Goal: Information Seeking & Learning: Understand process/instructions

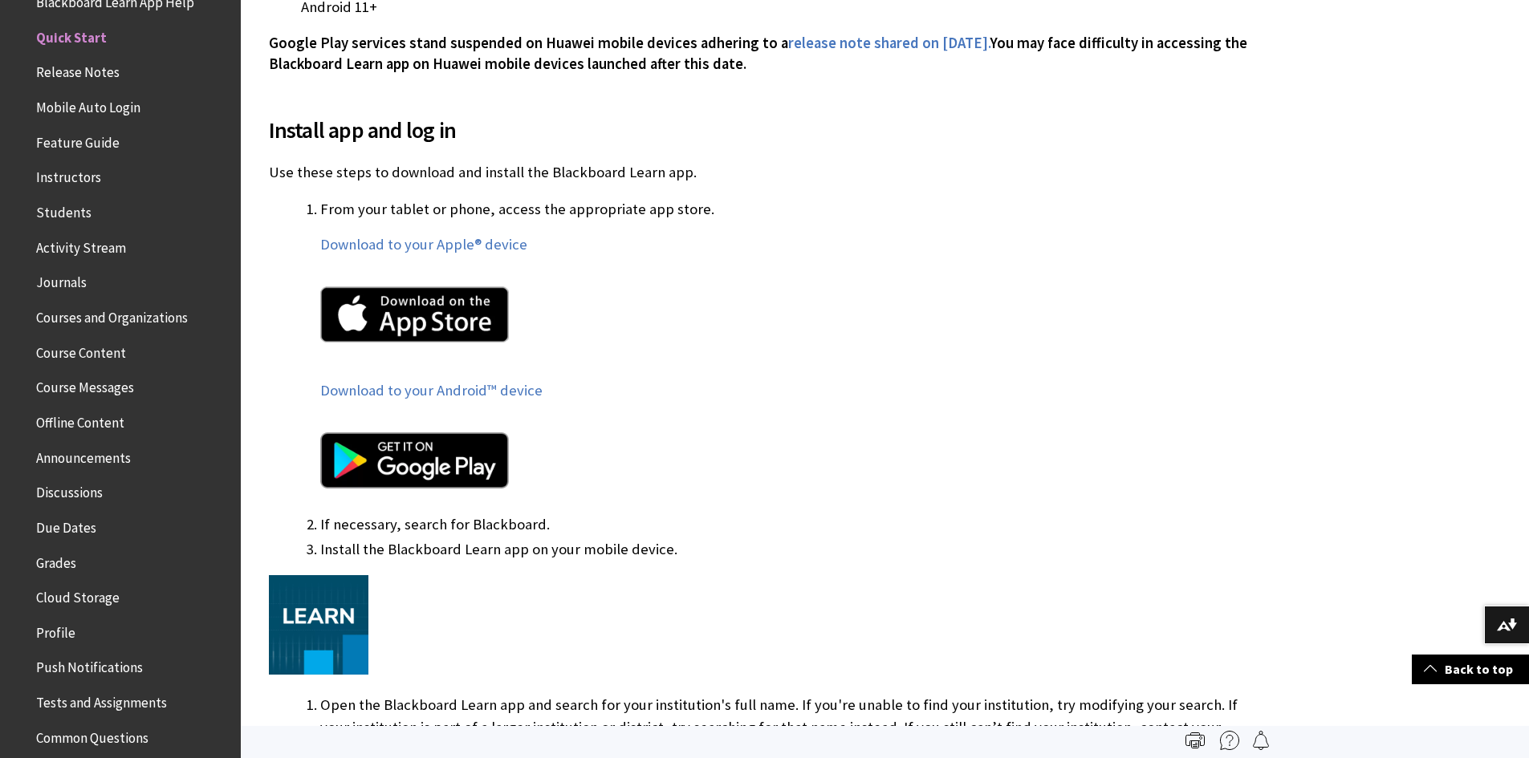
scroll to position [718, 0]
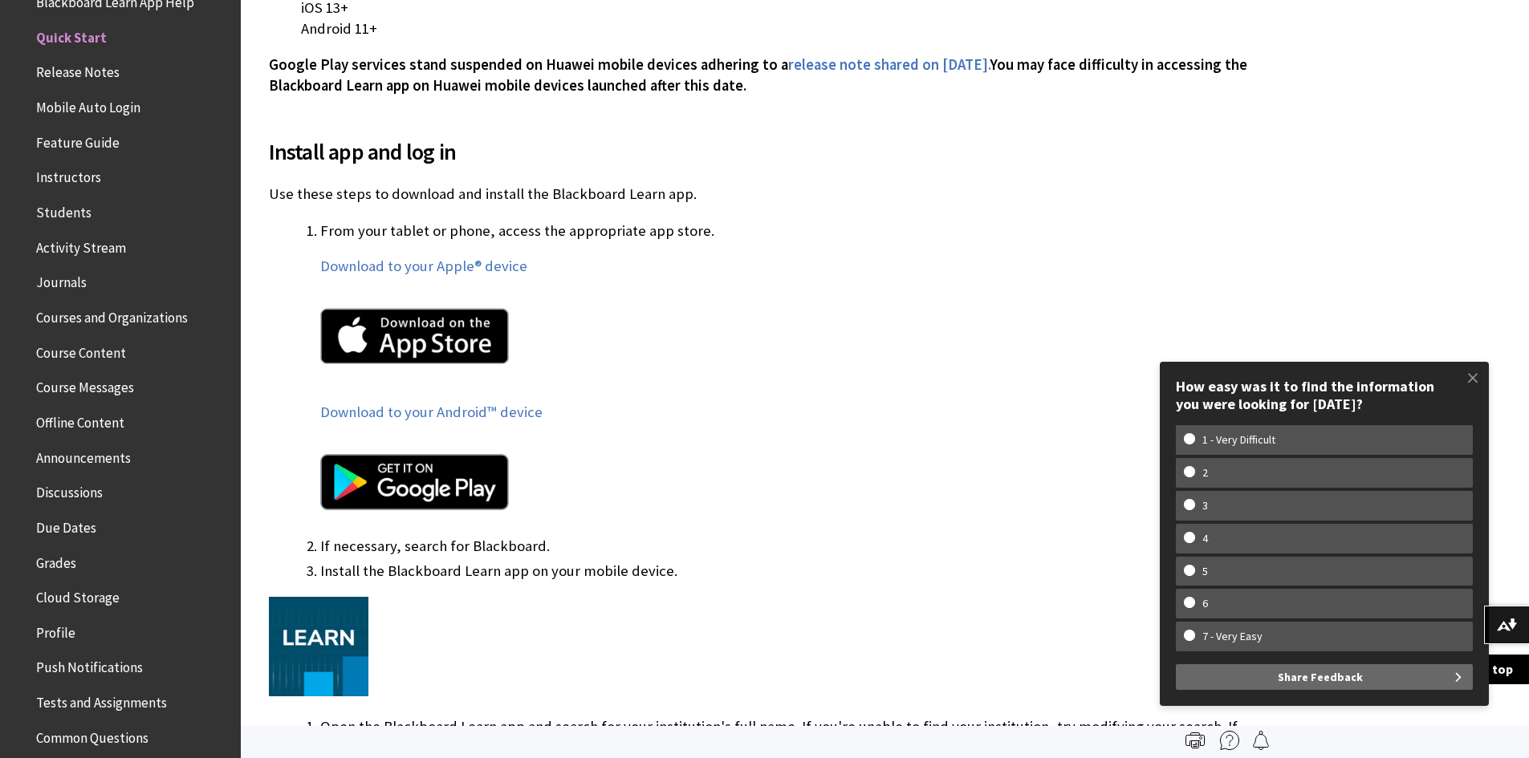
click at [768, 391] on div "Download to your Apple® device Download to your Android™ device" at bounding box center [792, 394] width 944 height 276
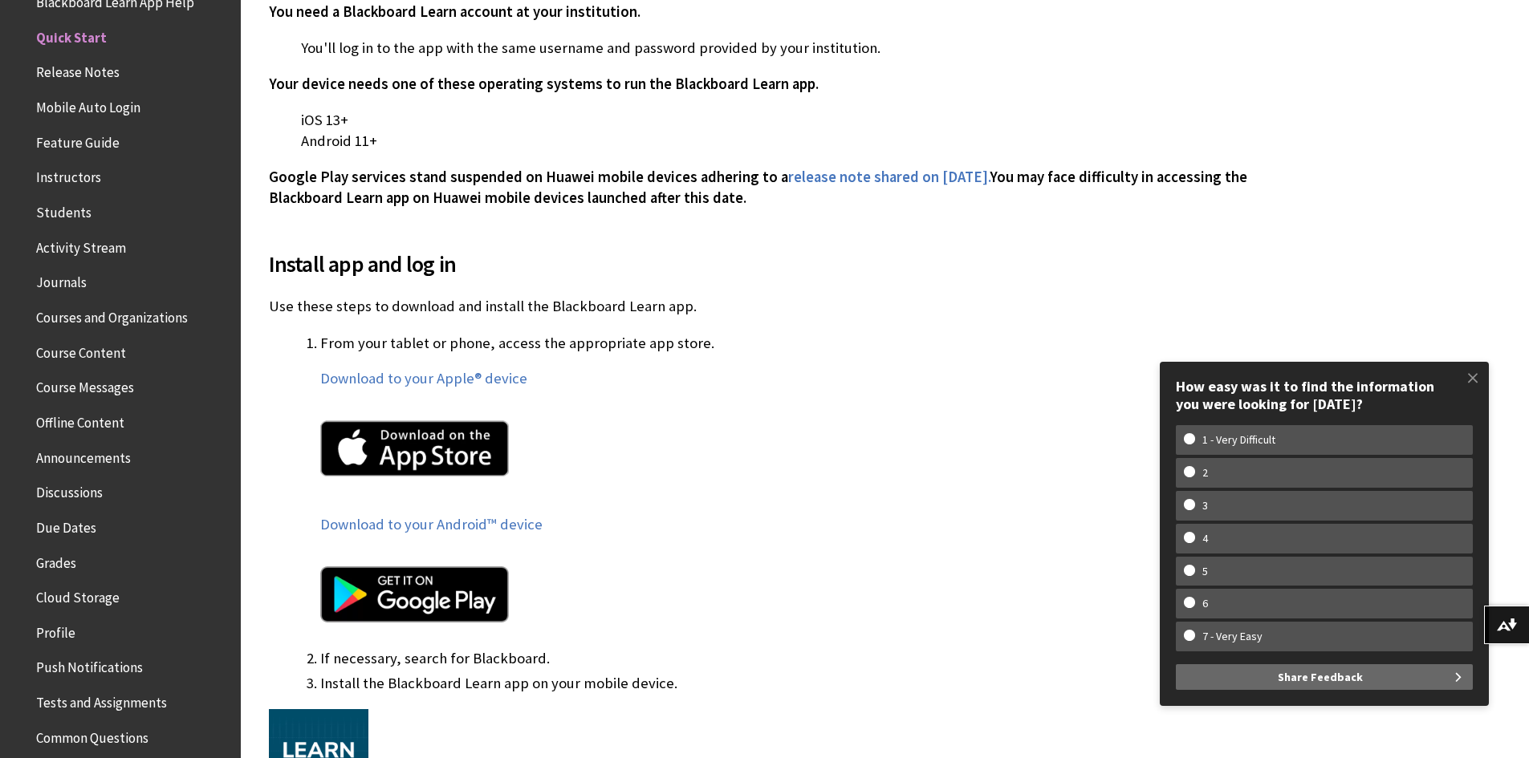
scroll to position [642, 0]
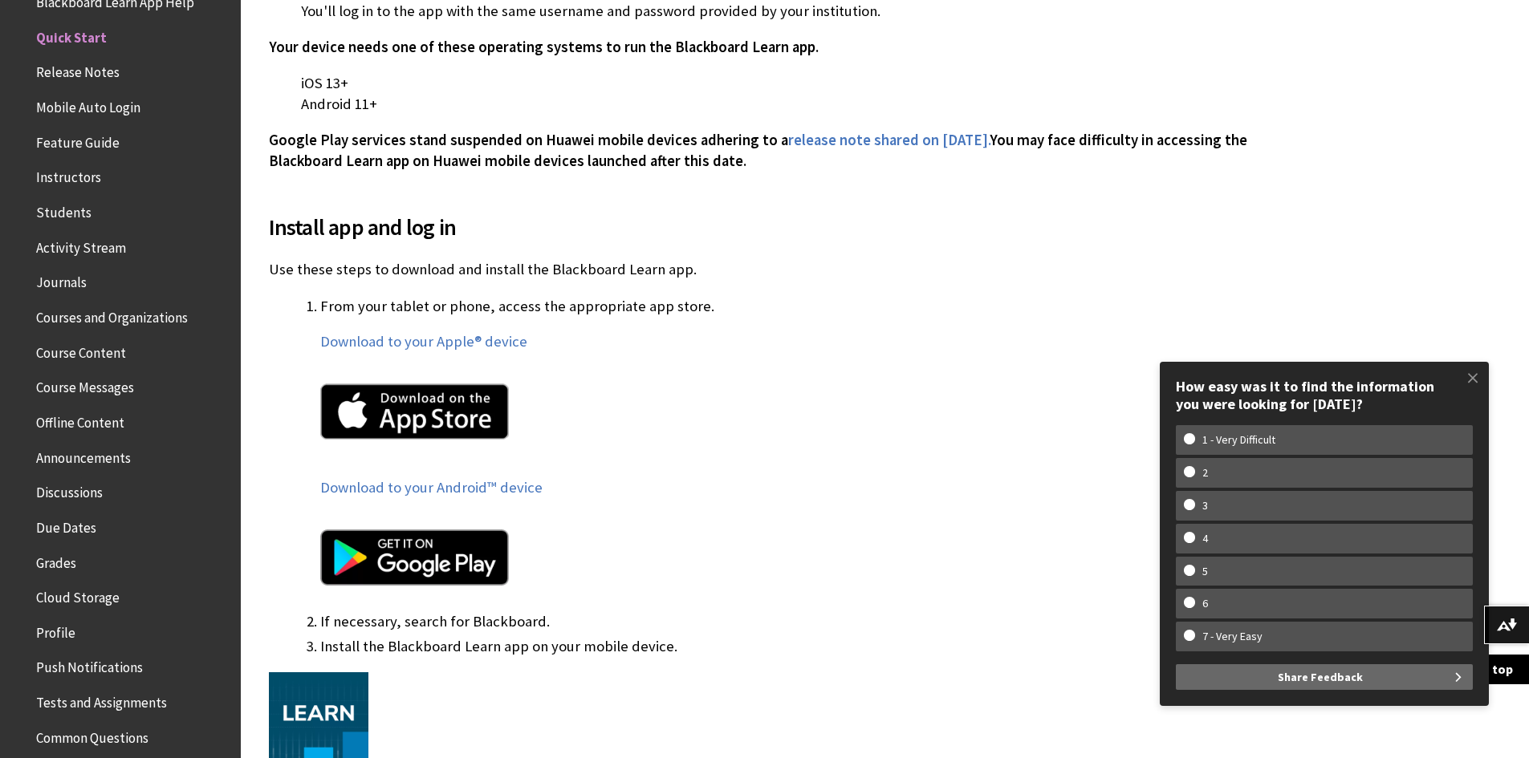
drag, startPoint x: 1093, startPoint y: 1, endPoint x: 1102, endPoint y: 291, distance: 289.9
click at [1102, 291] on div "Install app and log in Use these steps to download and install the Blackboard L…" at bounding box center [766, 548] width 995 height 715
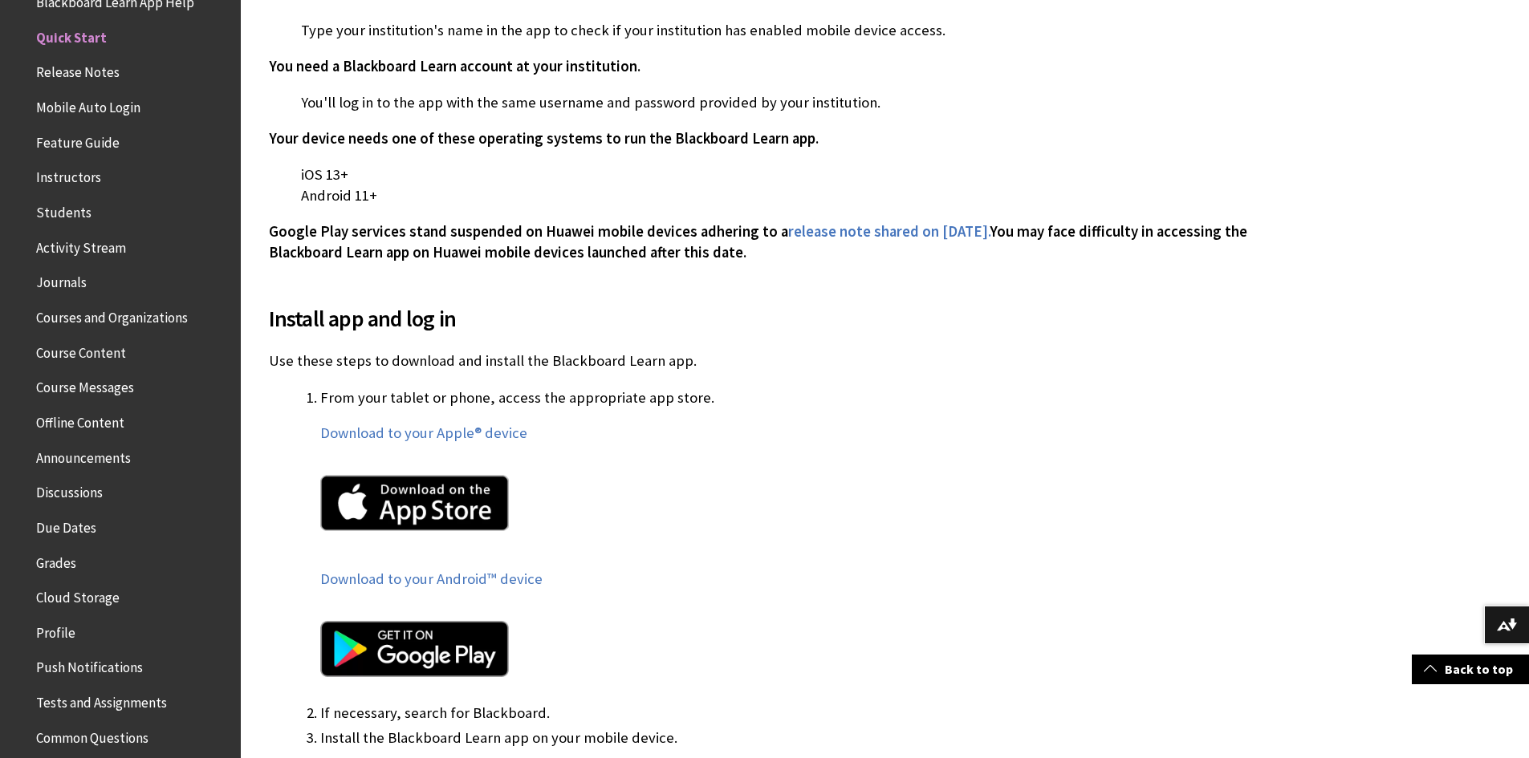
scroll to position [562, 0]
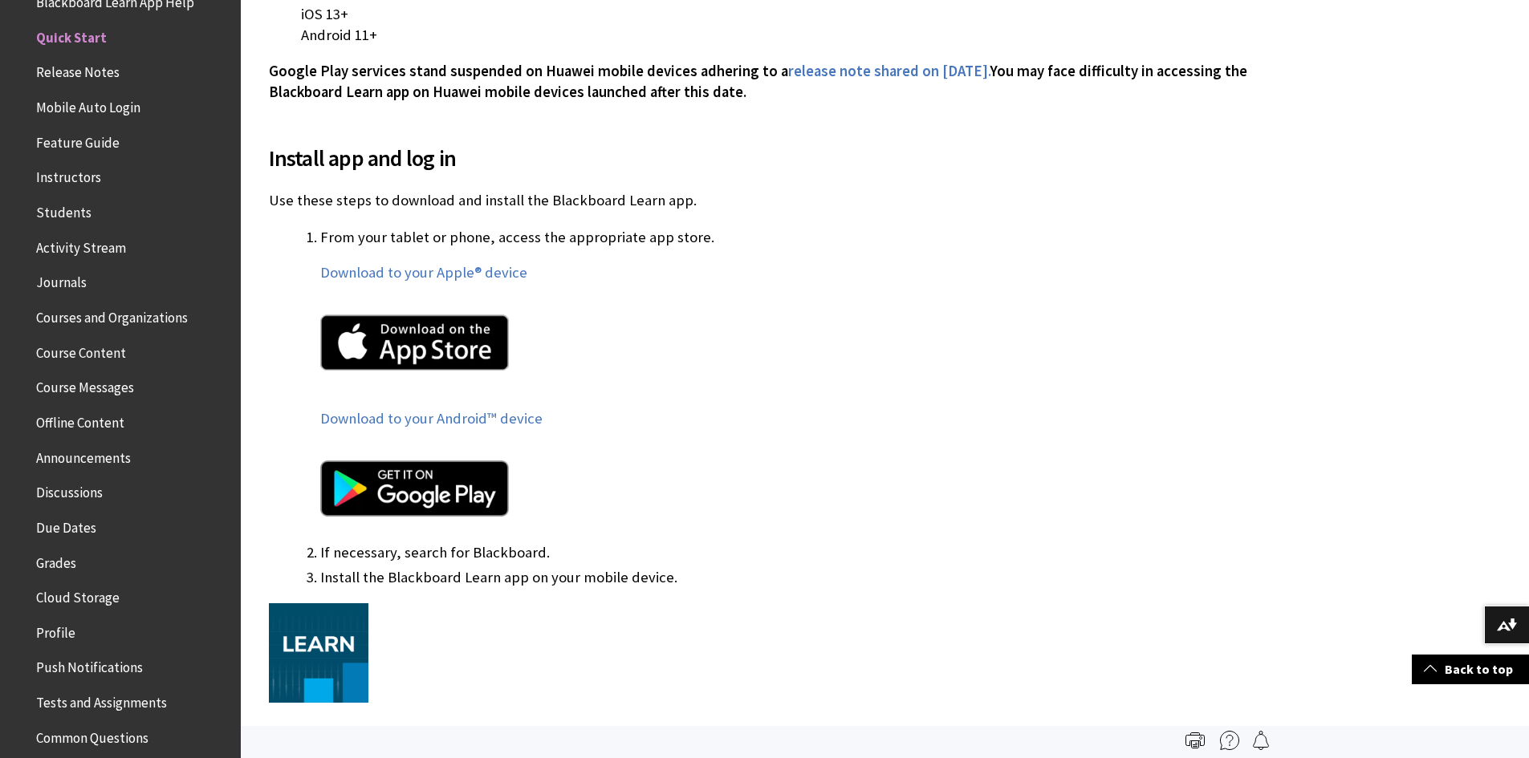
scroll to position [384, 0]
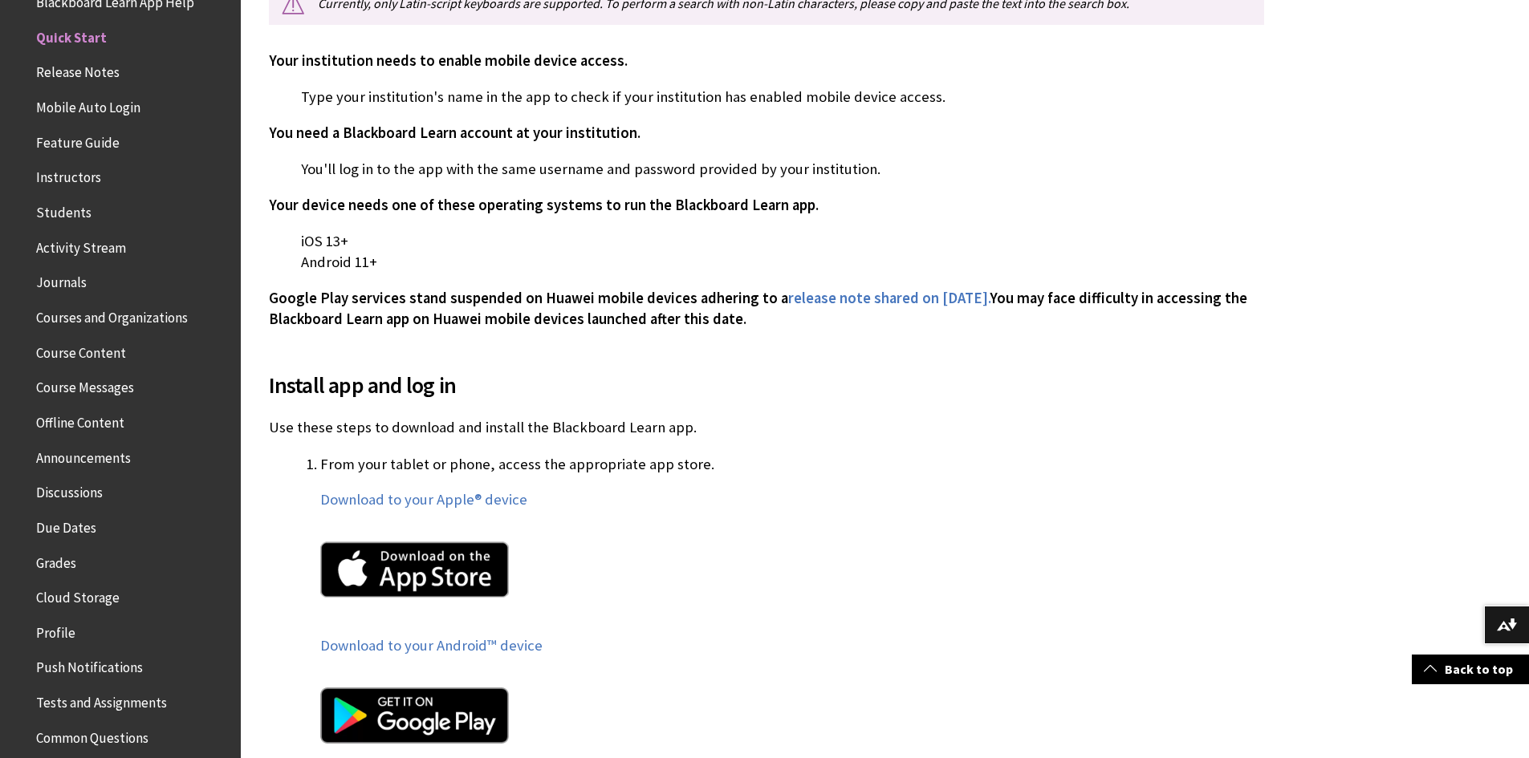
scroll to position [555, 0]
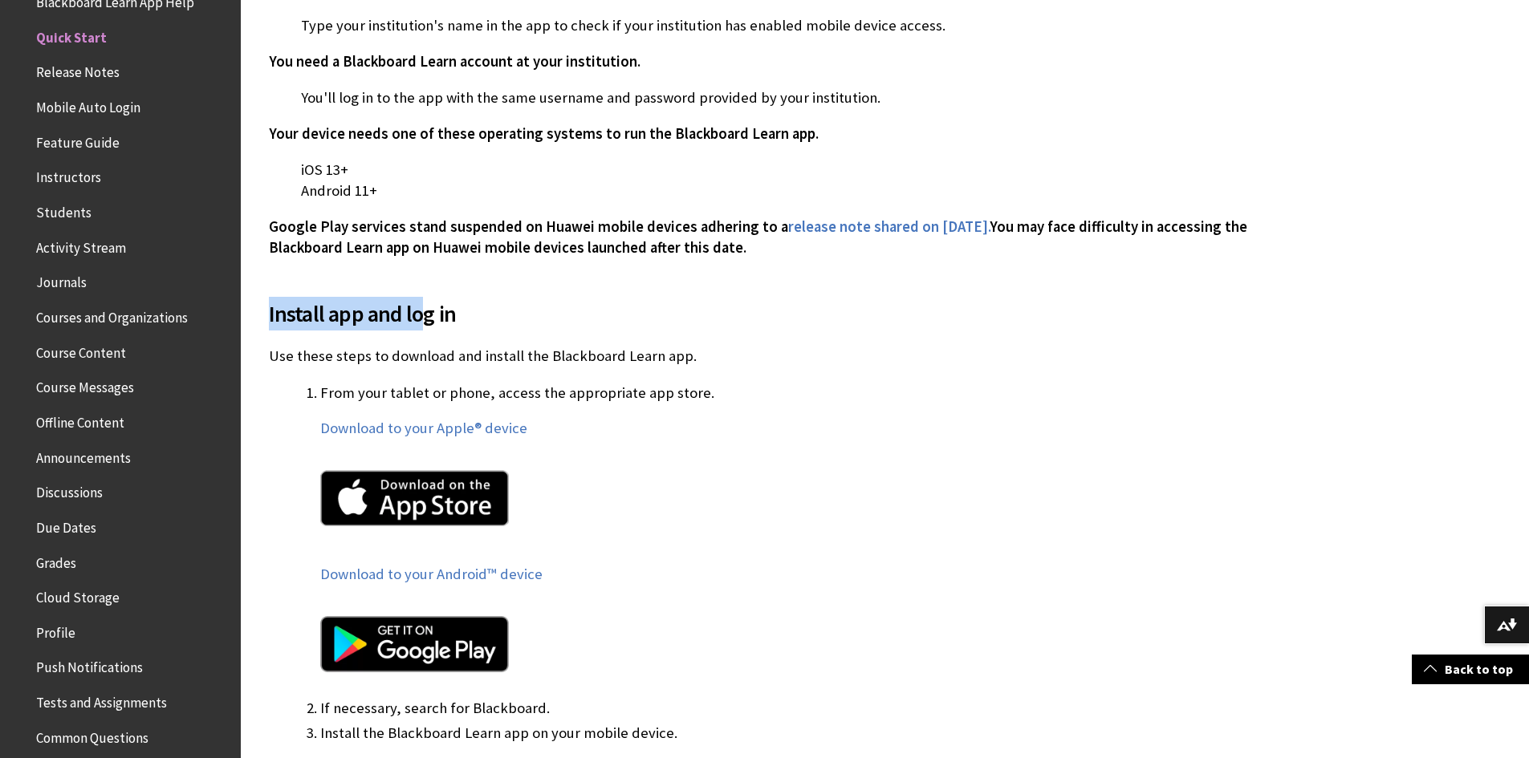
drag, startPoint x: 269, startPoint y: 315, endPoint x: 422, endPoint y: 315, distance: 153.3
click at [422, 315] on span "Install app and log in" at bounding box center [766, 314] width 995 height 34
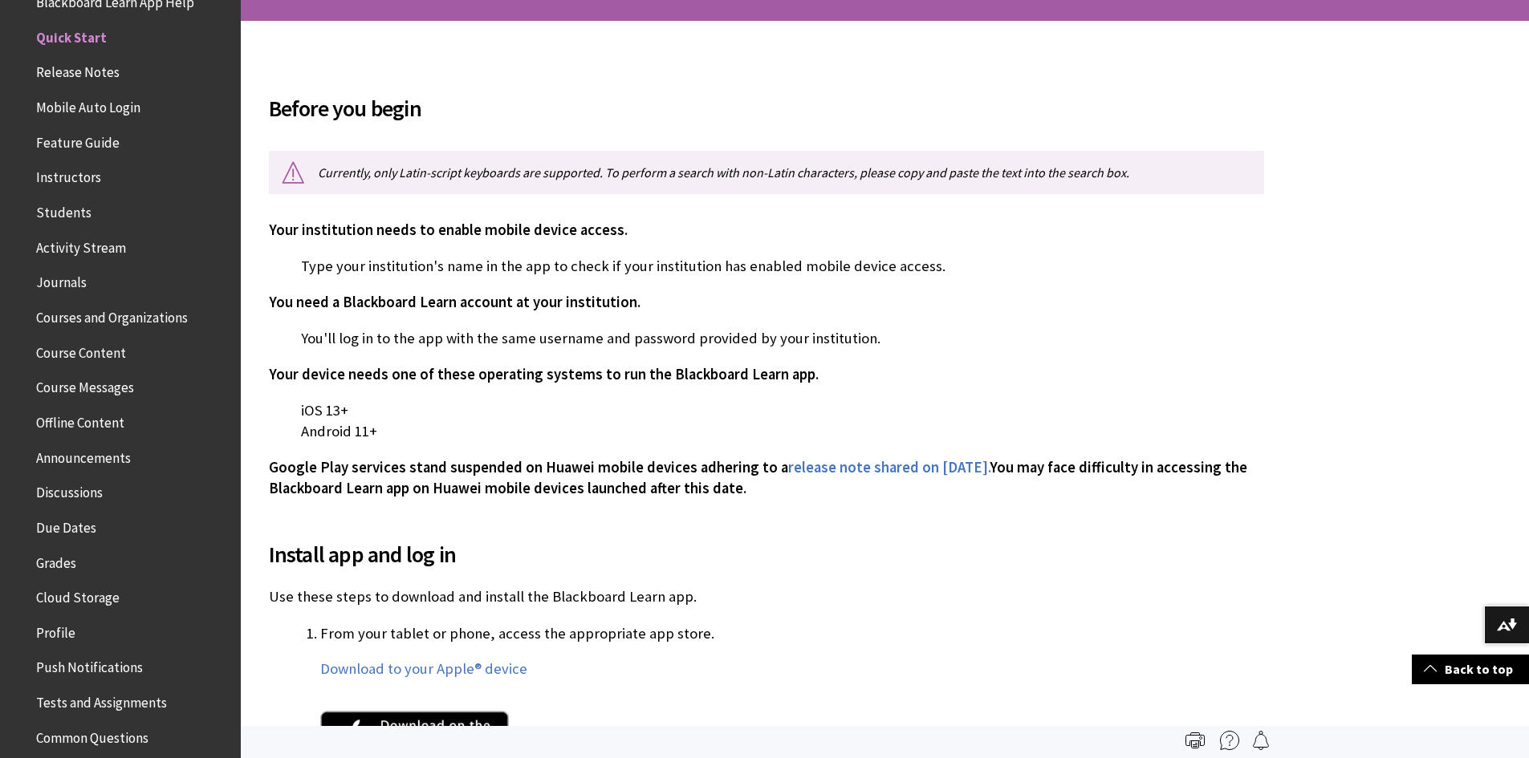
click at [522, 334] on p "You'll log in to the app with the same username and password provided by your i…" at bounding box center [766, 338] width 995 height 21
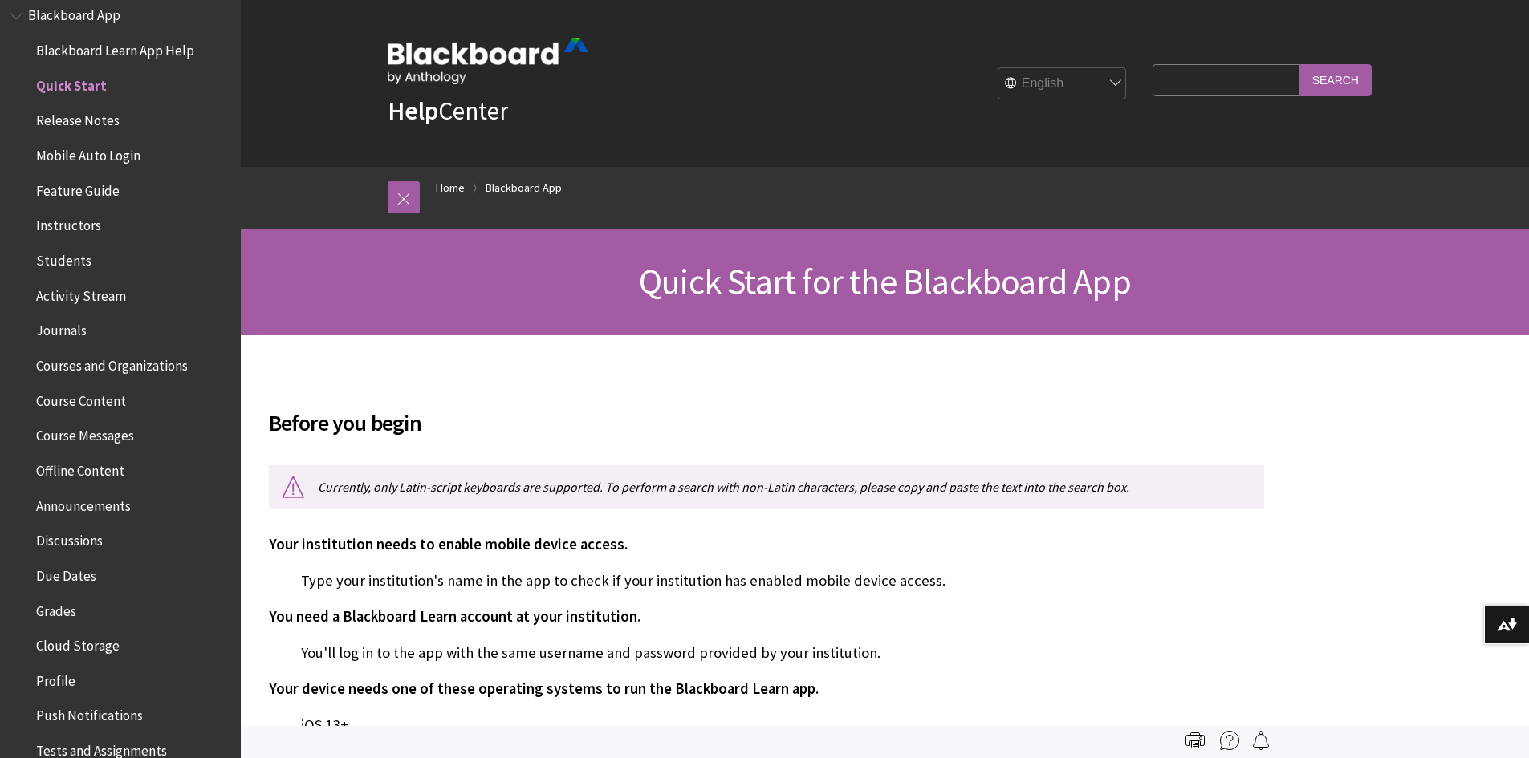
scroll to position [0, 0]
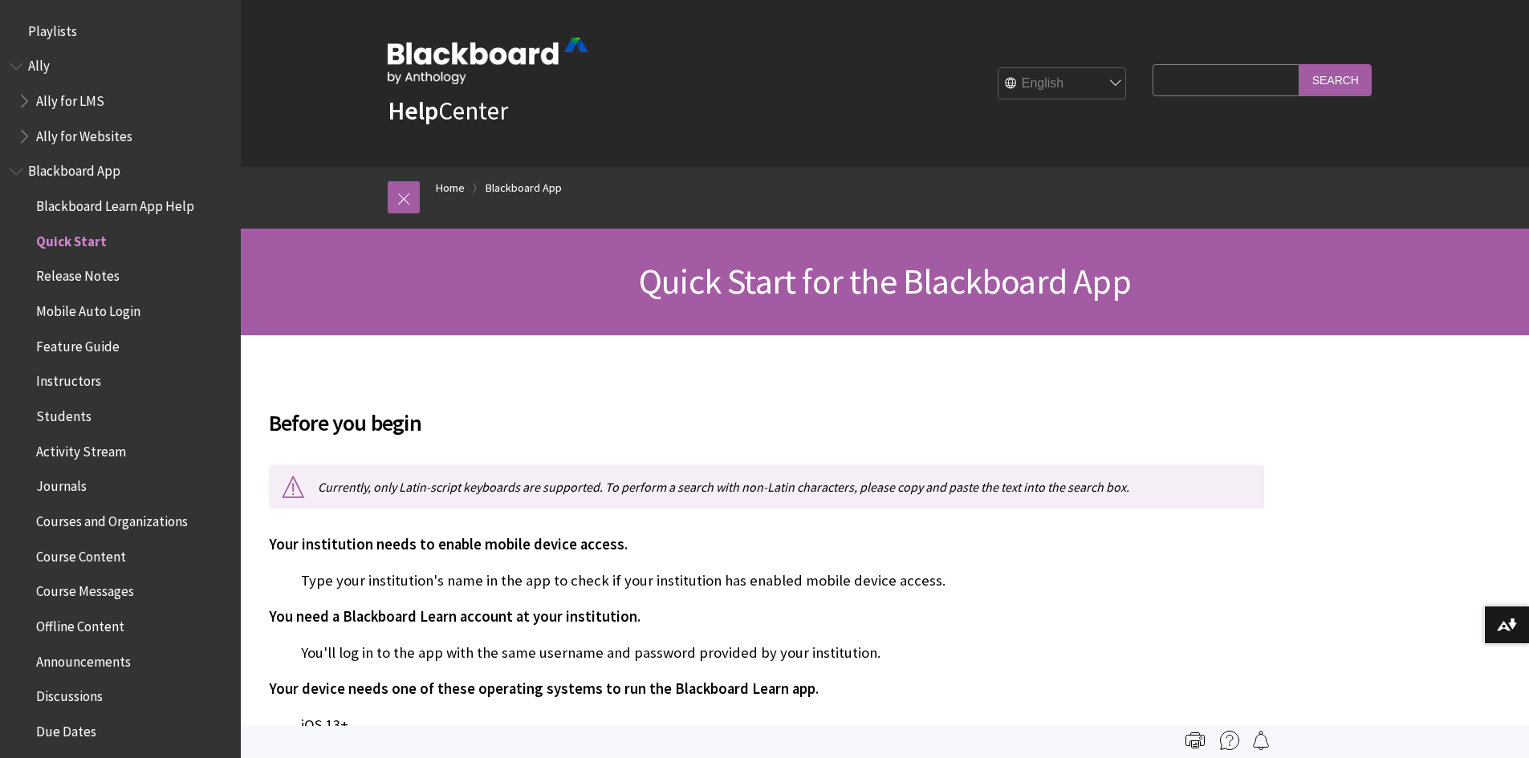
click at [113, 205] on span "Blackboard Learn App Help" at bounding box center [115, 204] width 158 height 22
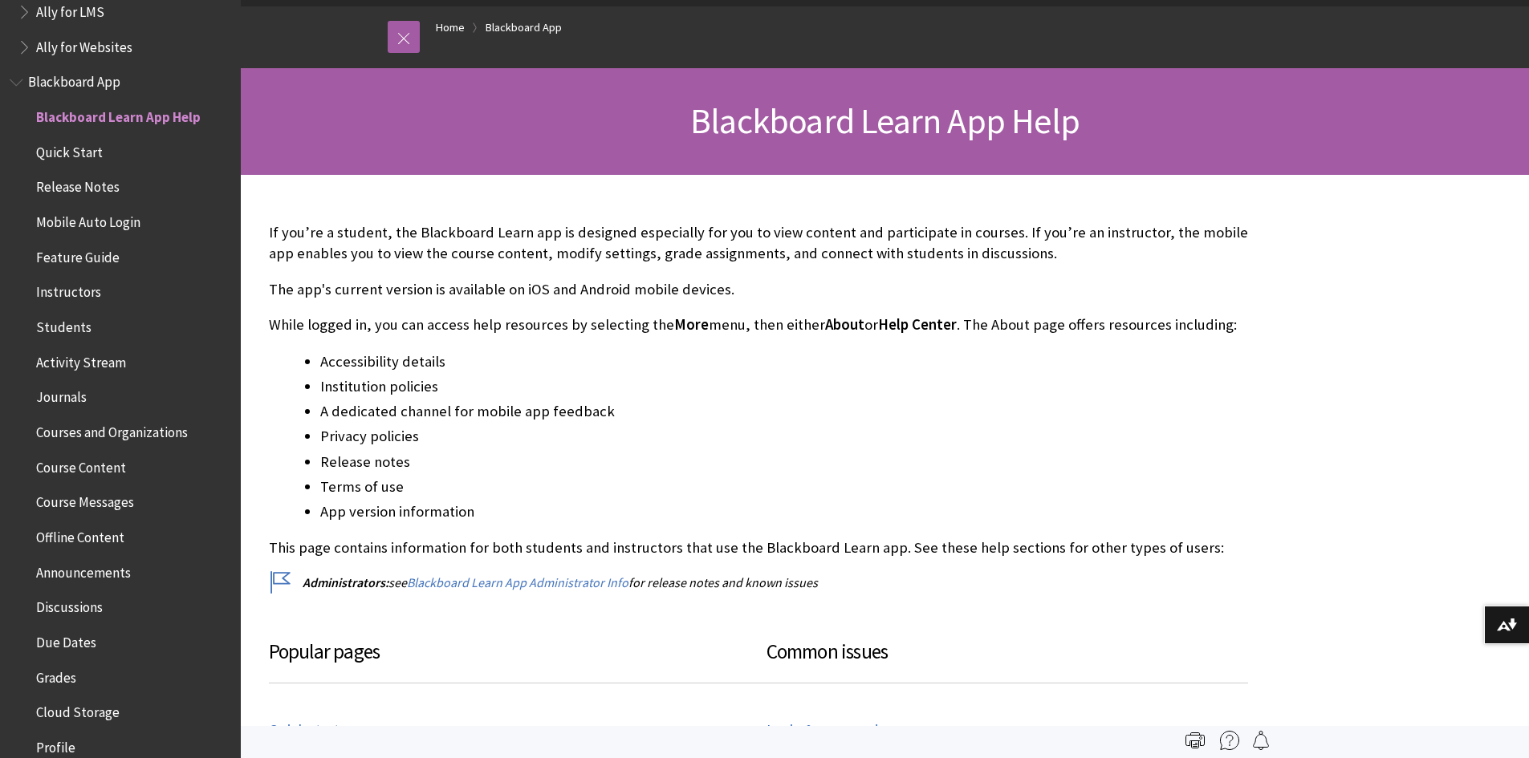
scroll to position [88, 0]
click at [65, 148] on span "Quick Start" at bounding box center [69, 151] width 67 height 22
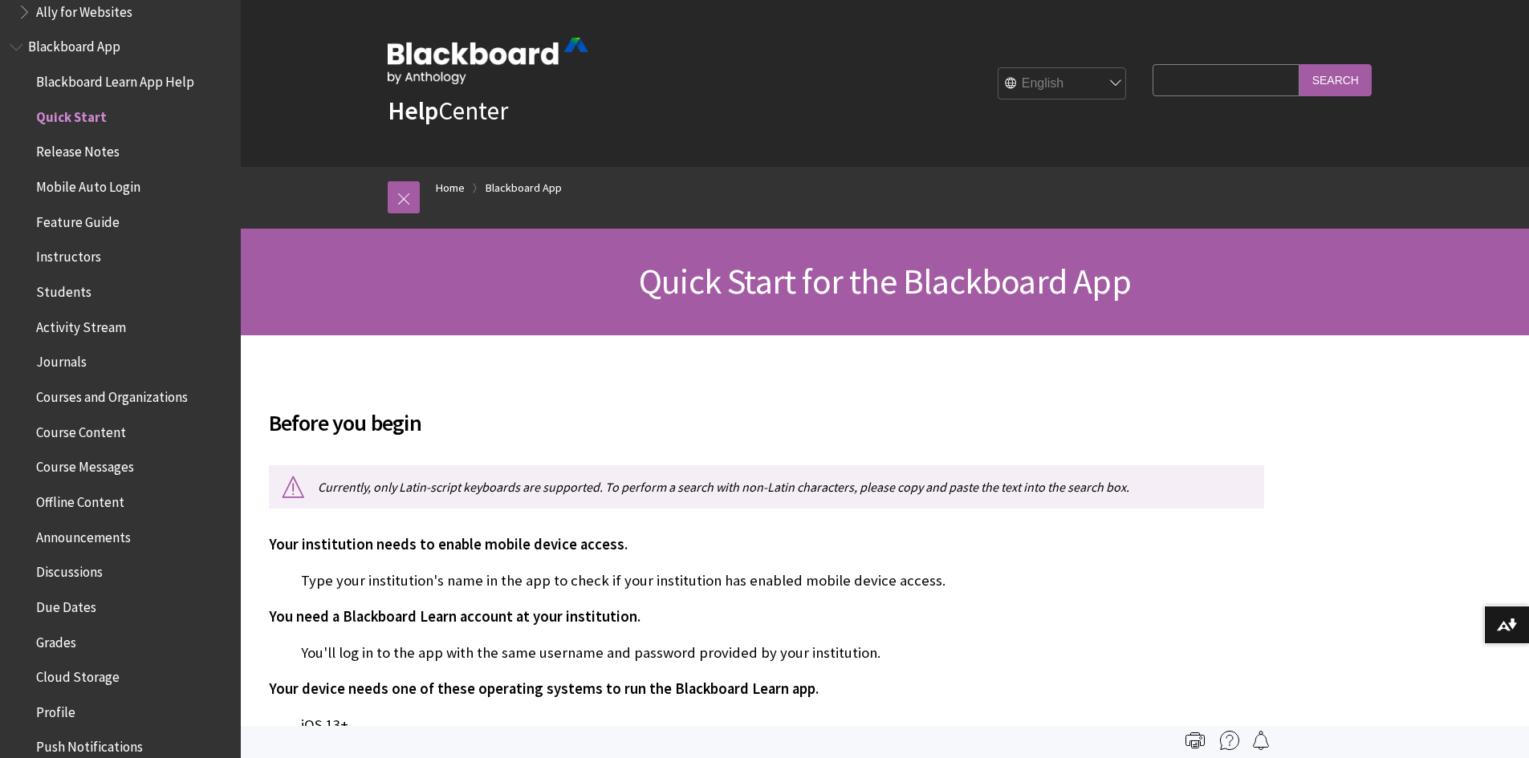
scroll to position [124, 0]
click at [80, 157] on span "Release Notes" at bounding box center [77, 151] width 83 height 22
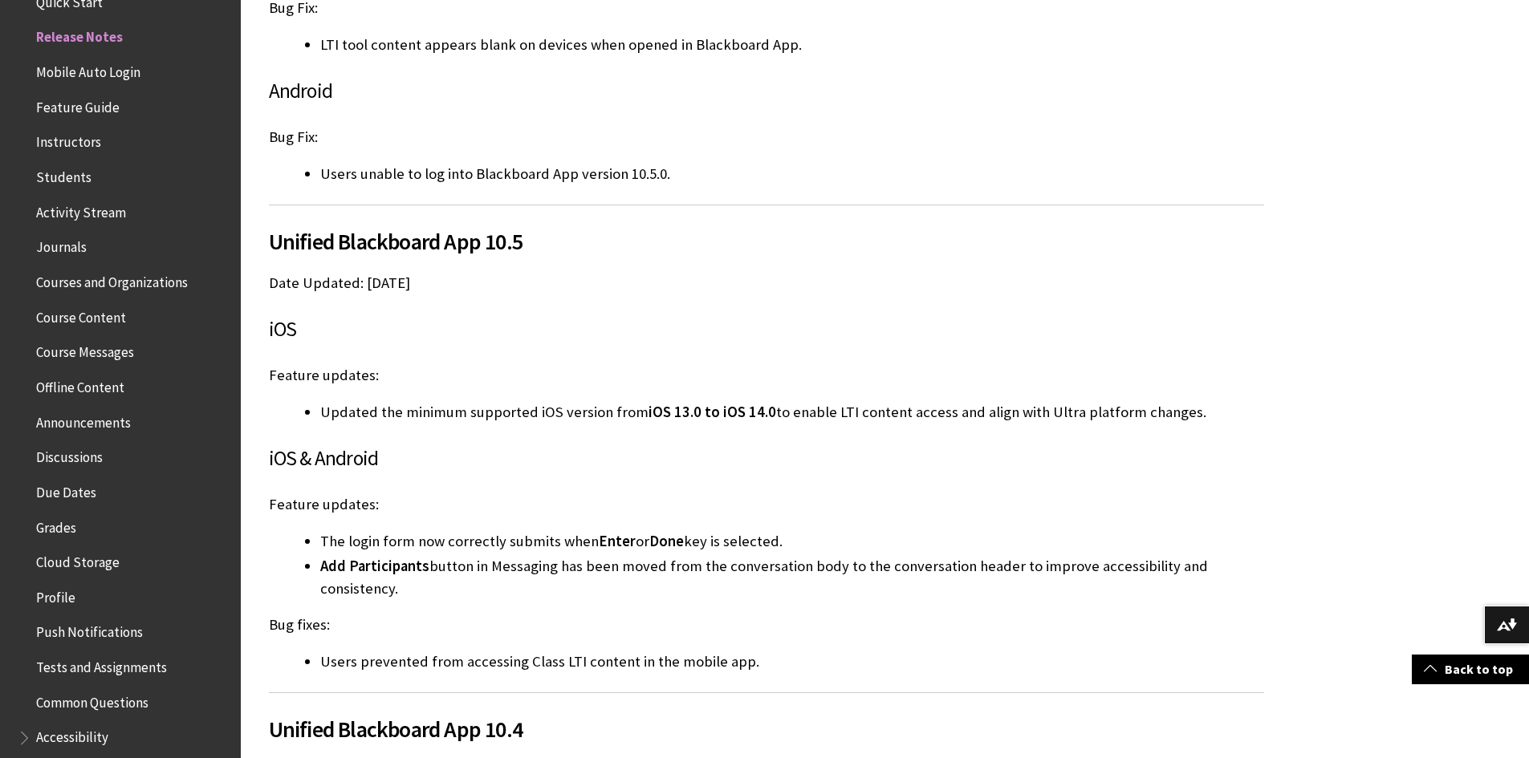
scroll to position [803, 0]
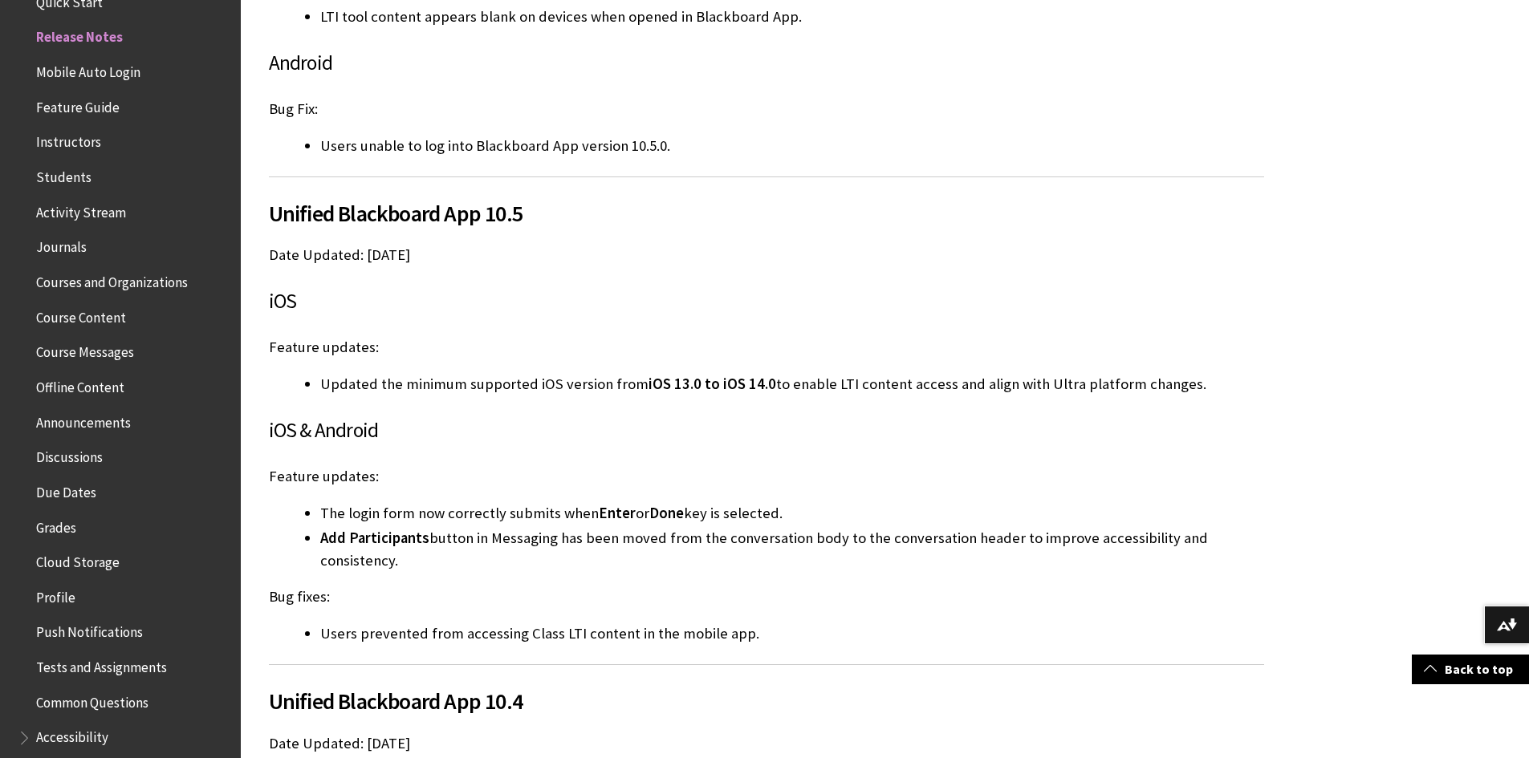
click at [79, 14] on span "Quick Start" at bounding box center [124, 2] width 213 height 27
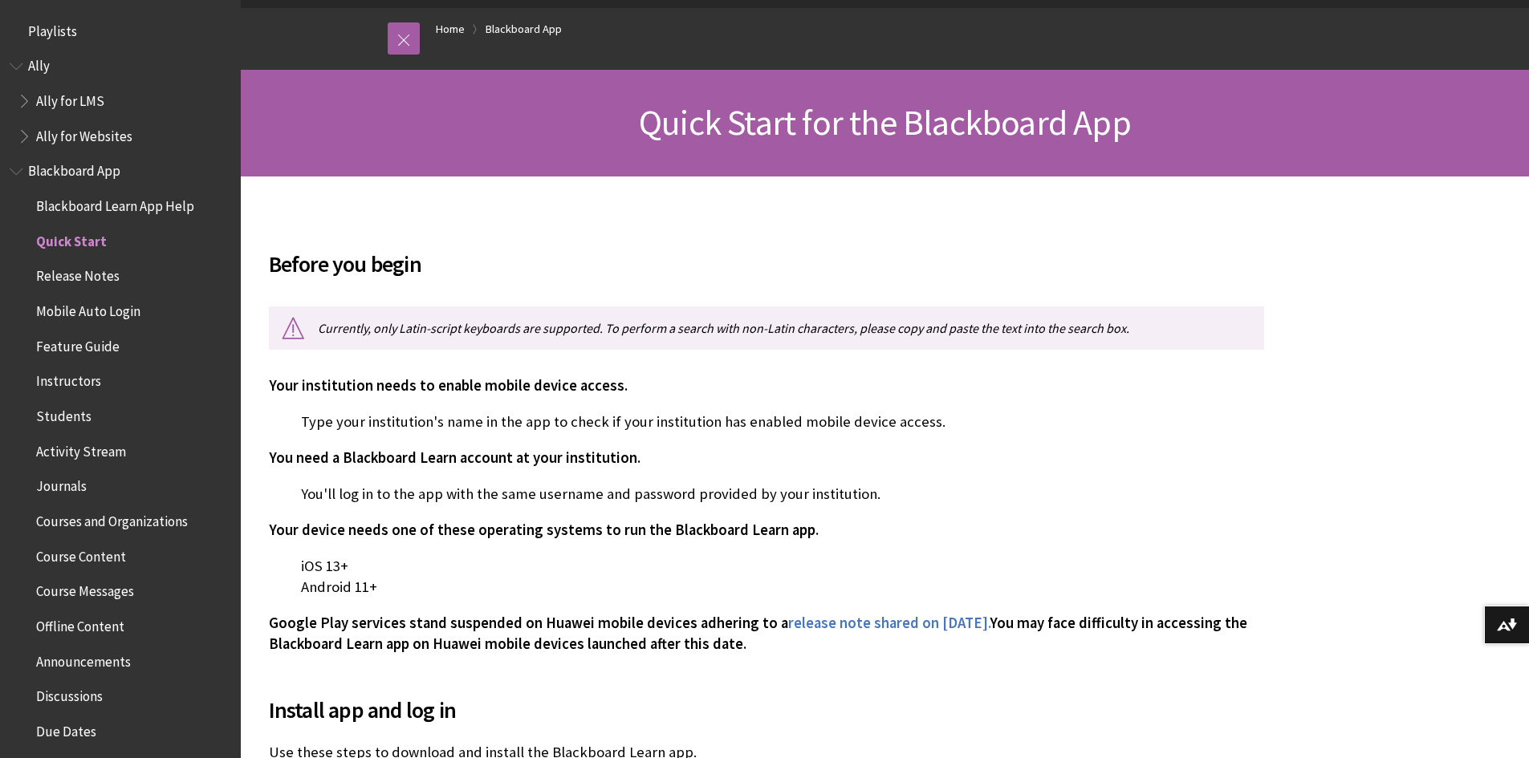
scroll to position [161, 0]
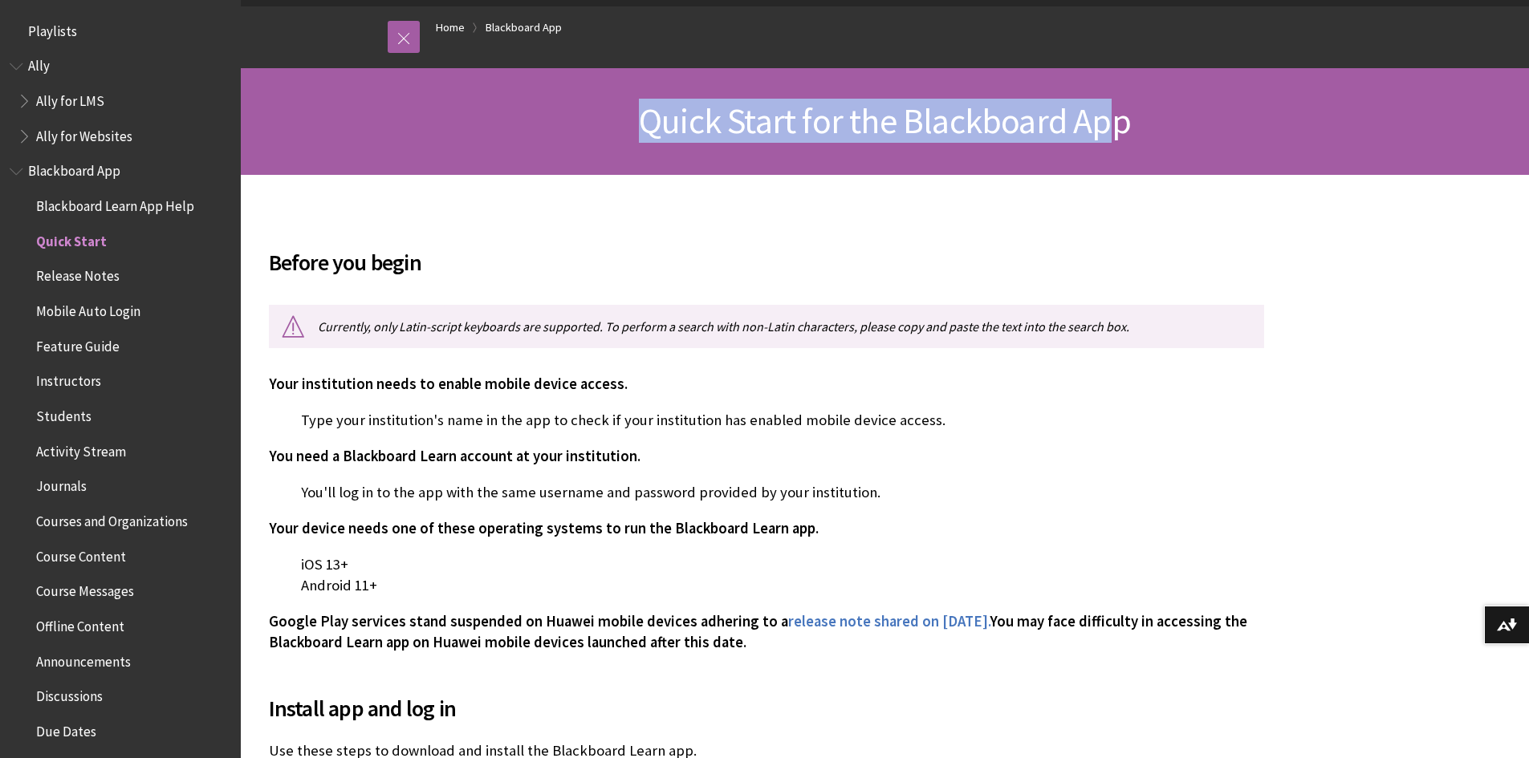
drag, startPoint x: 632, startPoint y: 105, endPoint x: 1116, endPoint y: 139, distance: 485.1
click at [1116, 139] on h1 "Quick Start for the Blackboard App" at bounding box center [885, 121] width 1027 height 43
click at [1116, 139] on span "Quick Start for the Blackboard App" at bounding box center [885, 121] width 492 height 44
drag, startPoint x: 1193, startPoint y: 117, endPoint x: 593, endPoint y: 133, distance: 600.5
click at [593, 133] on h1 "Quick Start for the Blackboard App" at bounding box center [885, 121] width 1027 height 43
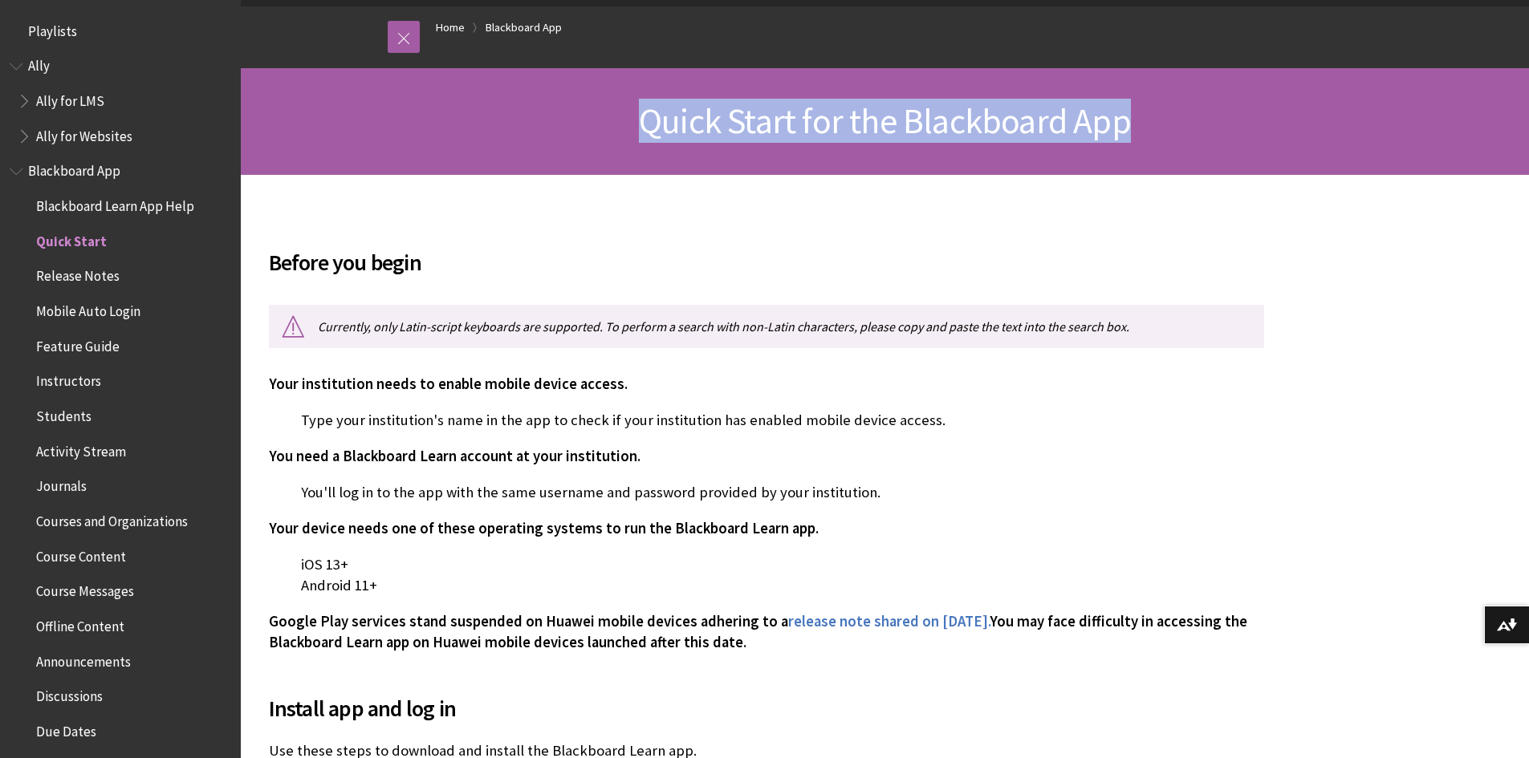
click at [621, 129] on h1 "Quick Start for the Blackboard App" at bounding box center [885, 121] width 1027 height 43
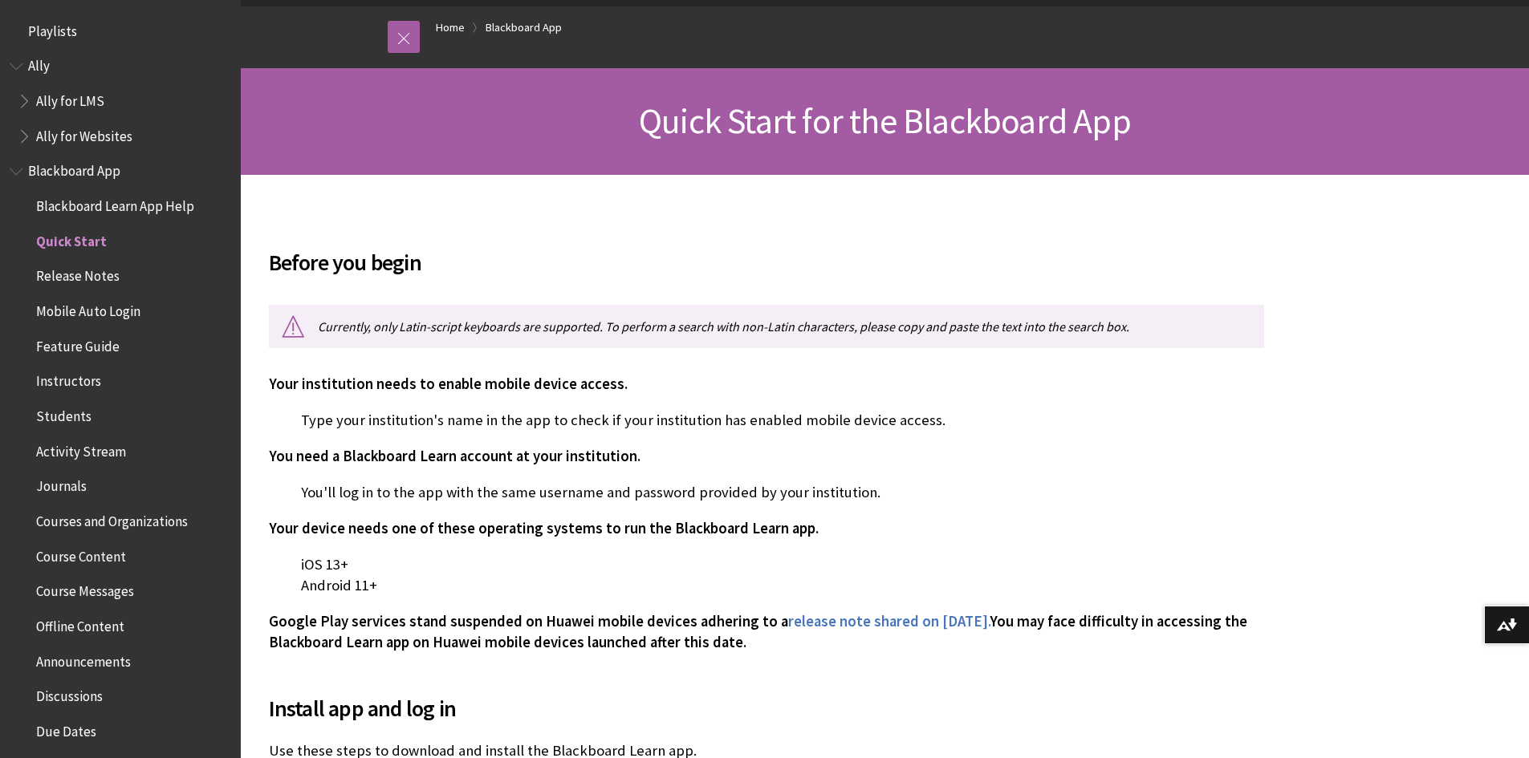
click at [653, 129] on span "Quick Start for the Blackboard App" at bounding box center [885, 121] width 492 height 44
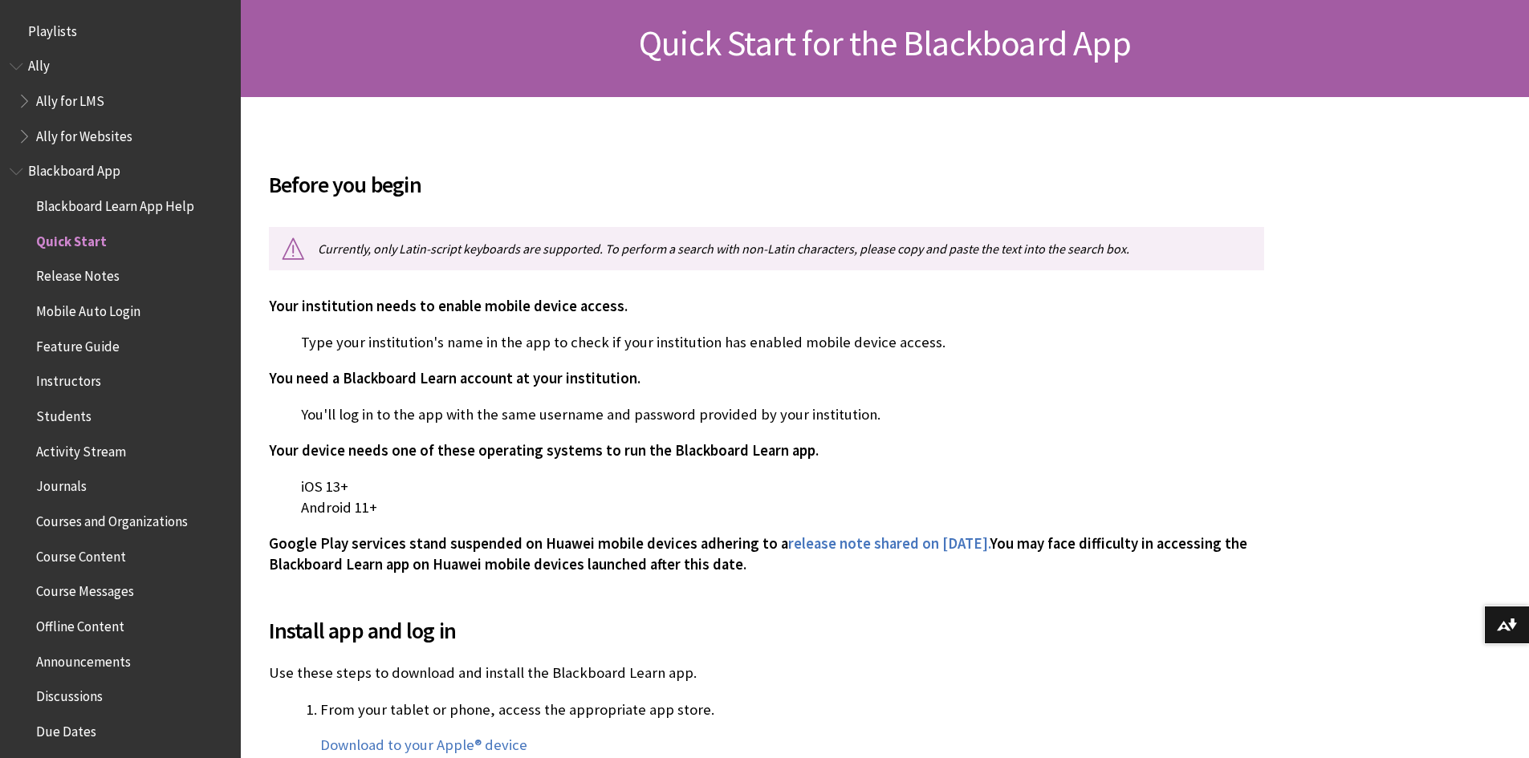
scroll to position [241, 0]
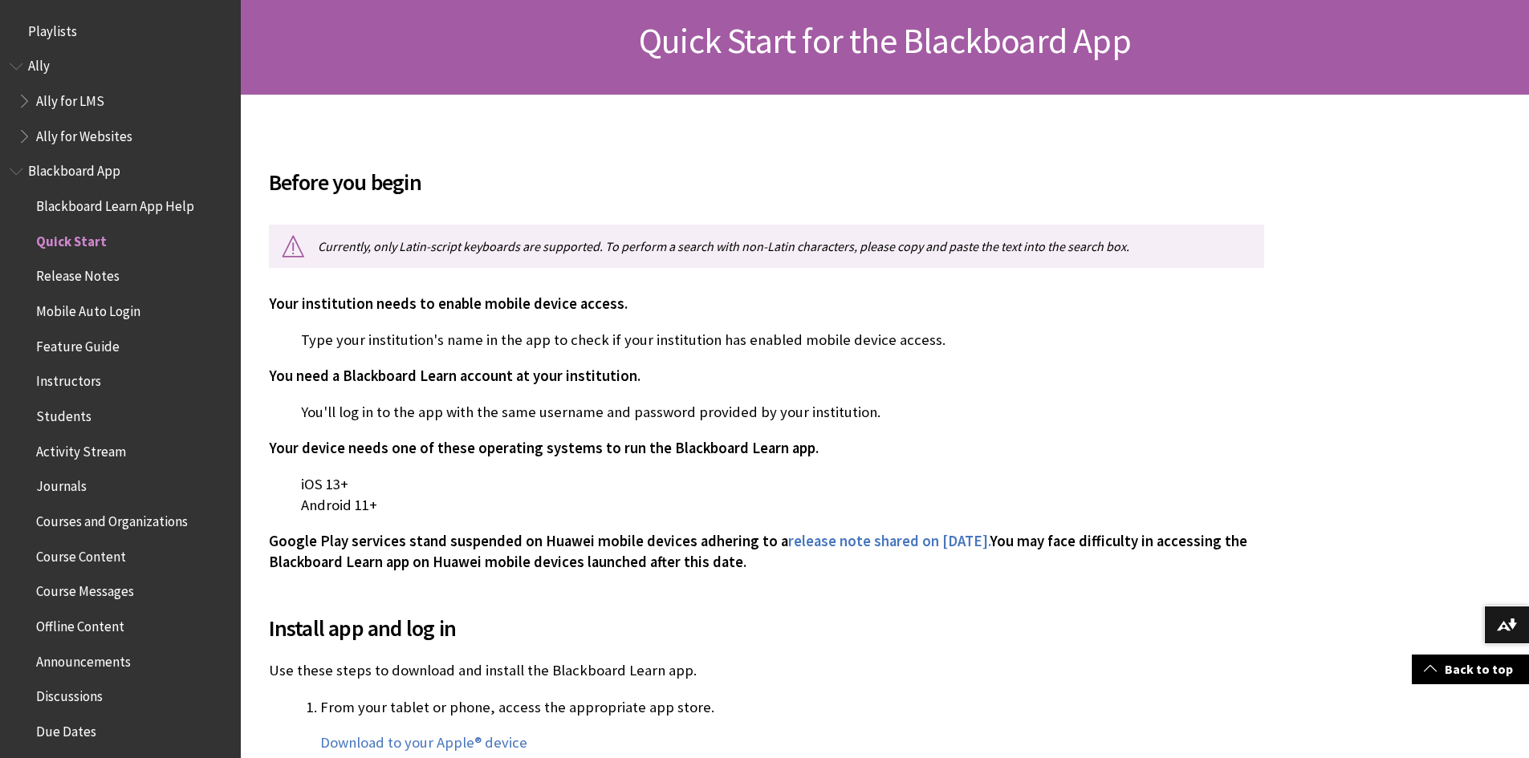
click at [788, 45] on span "Quick Start for the Blackboard App" at bounding box center [885, 40] width 492 height 44
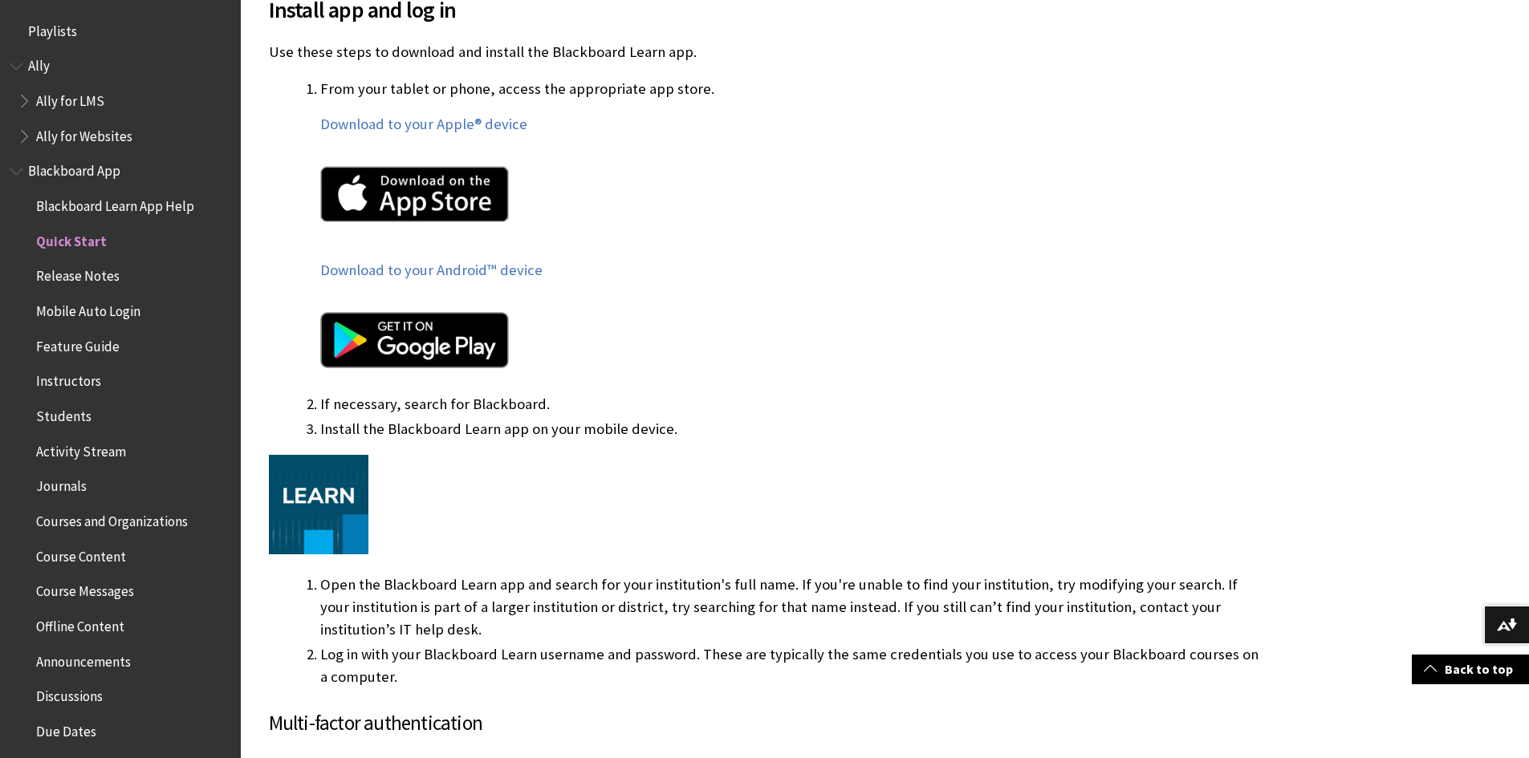
scroll to position [883, 0]
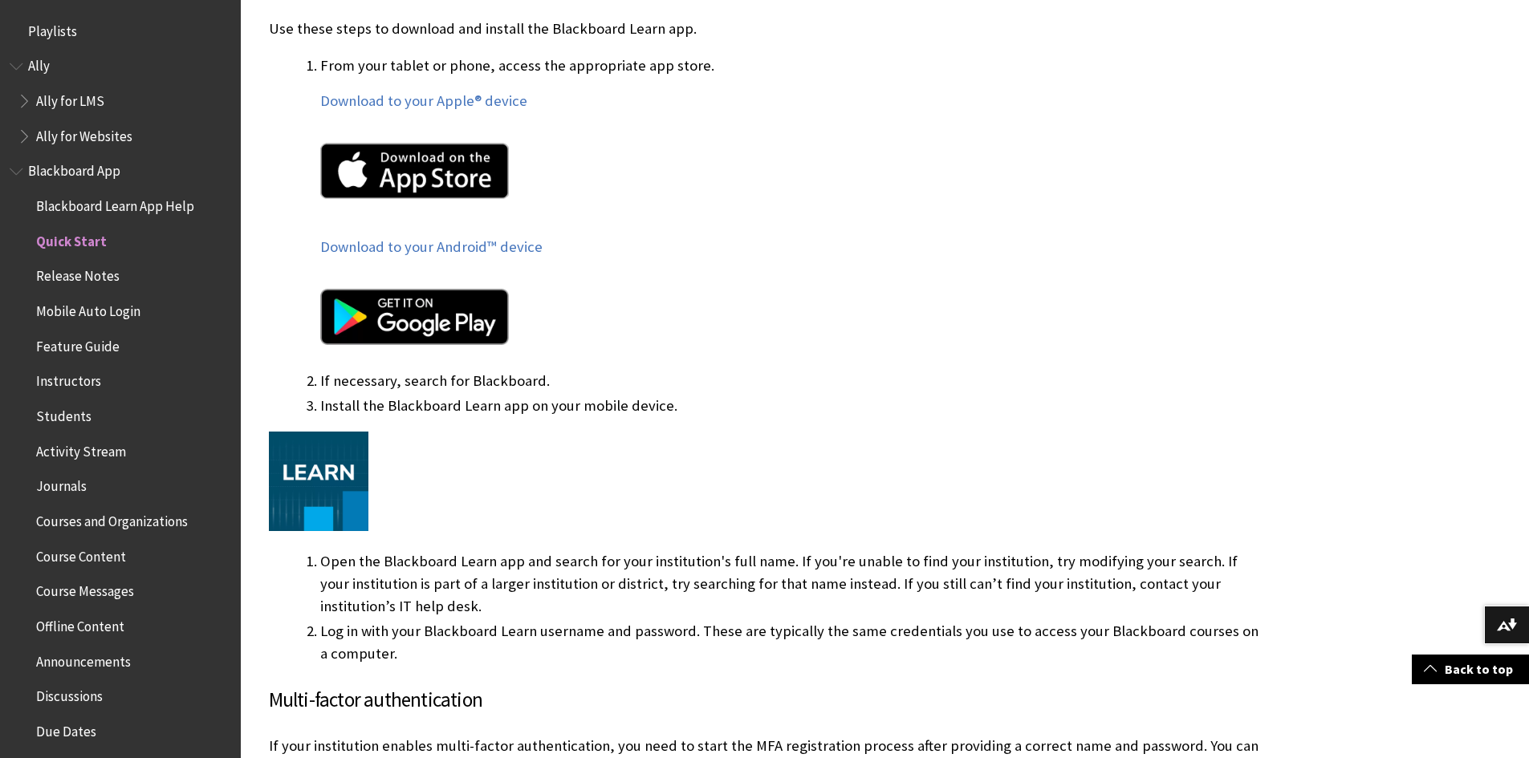
click at [444, 144] on img at bounding box center [414, 171] width 189 height 56
click at [460, 95] on link "Download to your Apple® device" at bounding box center [423, 100] width 207 height 19
click at [815, 328] on div at bounding box center [792, 320] width 944 height 95
click at [388, 163] on img at bounding box center [414, 171] width 189 height 56
click at [420, 104] on link "Download to your Apple® device" at bounding box center [423, 100] width 207 height 19
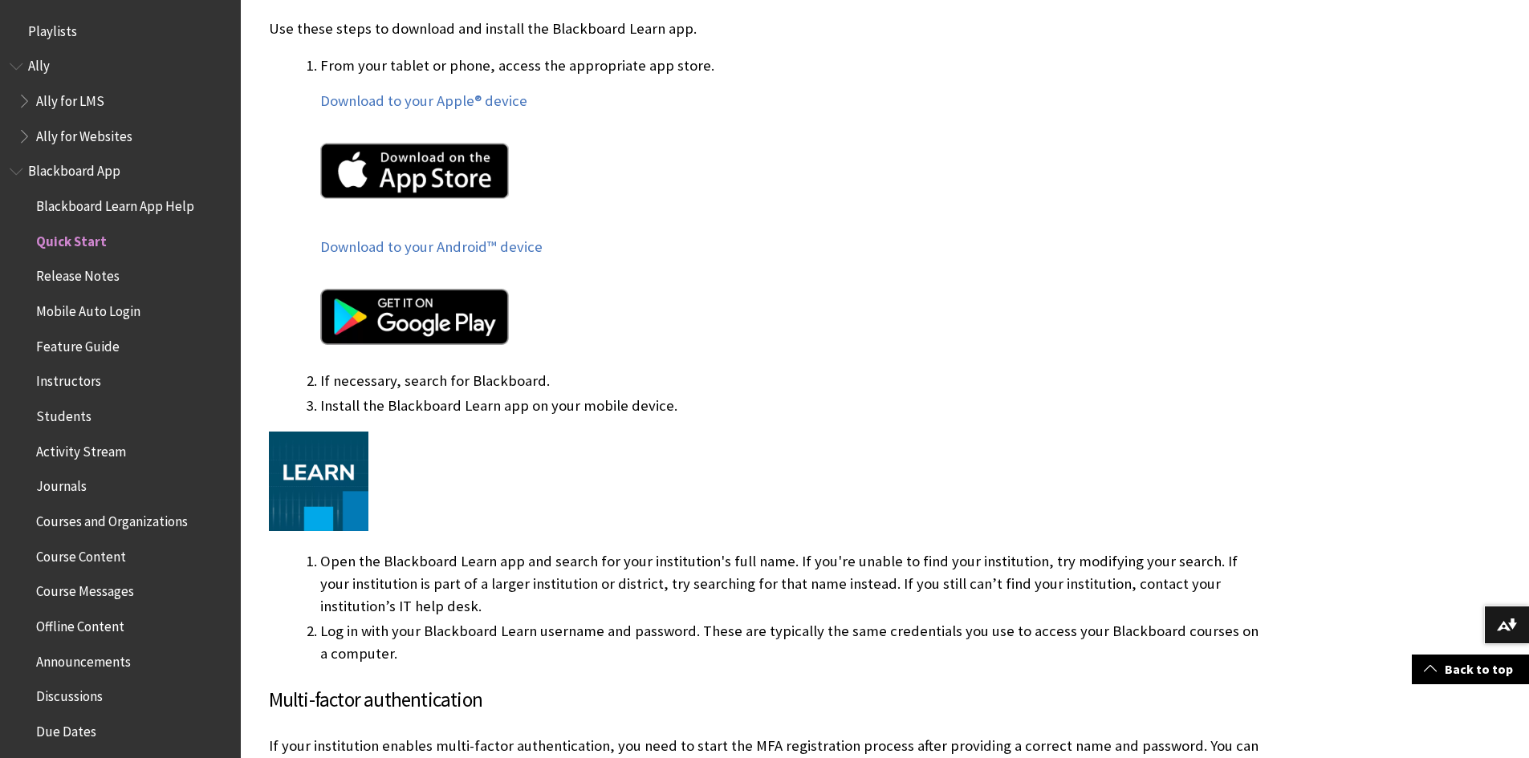
click at [626, 331] on div at bounding box center [792, 320] width 944 height 95
click at [633, 91] on p "Download to your Apple® device" at bounding box center [792, 101] width 944 height 21
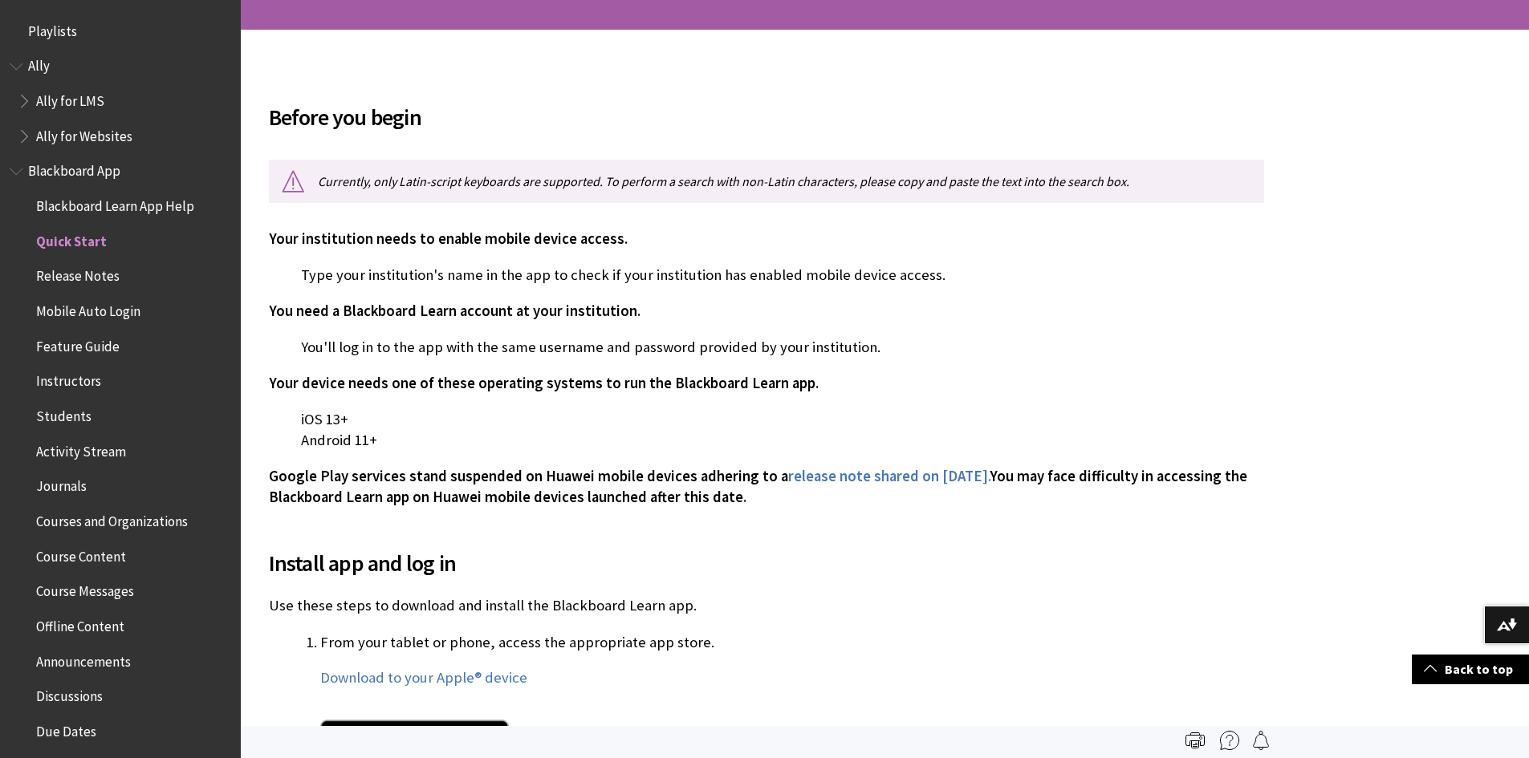
scroll to position [303, 0]
